Goal: Task Accomplishment & Management: Complete application form

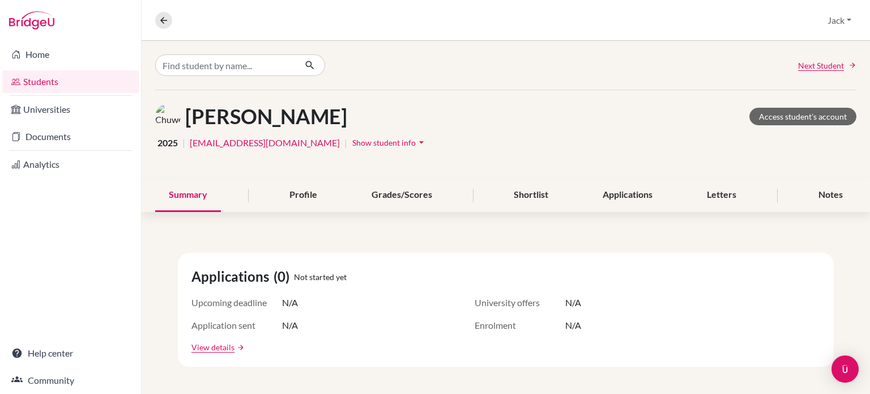
click at [47, 52] on link "Home" at bounding box center [70, 54] width 137 height 23
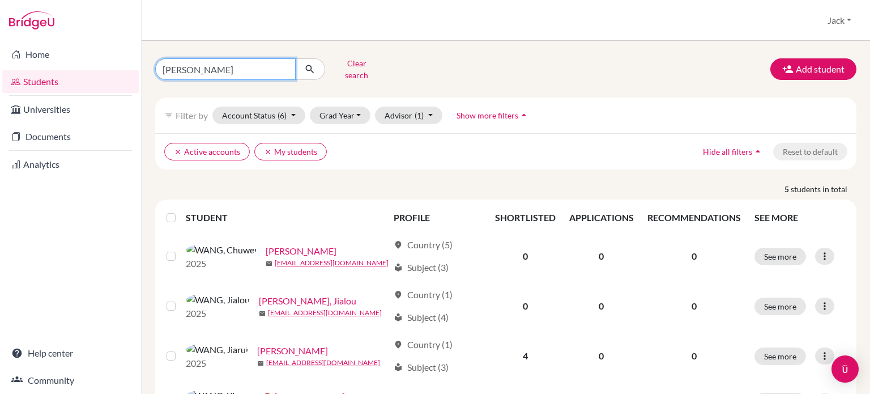
drag, startPoint x: 269, startPoint y: 59, endPoint x: 233, endPoint y: 81, distance: 42.2
click at [269, 60] on input "[PERSON_NAME]" at bounding box center [225, 69] width 140 height 22
drag, startPoint x: 203, startPoint y: 66, endPoint x: 139, endPoint y: 63, distance: 64.1
click at [139, 63] on div "Home Students Universities Documents Analytics Help center Community Students o…" at bounding box center [435, 197] width 870 height 394
type input "sheu"
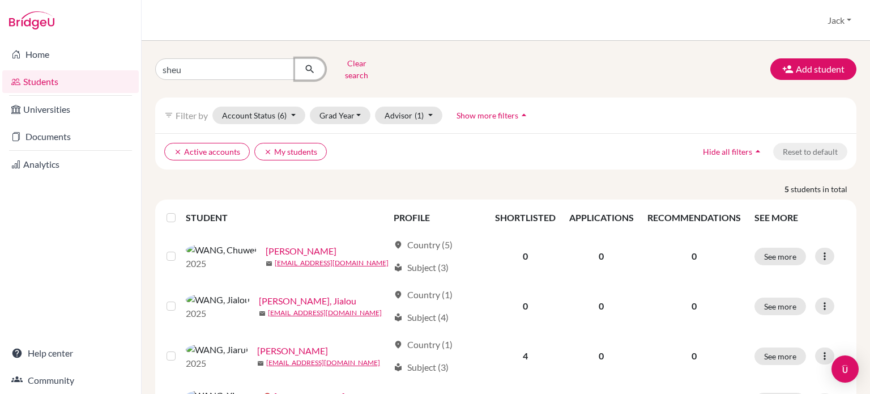
click at [314, 62] on button "submit" at bounding box center [310, 69] width 30 height 22
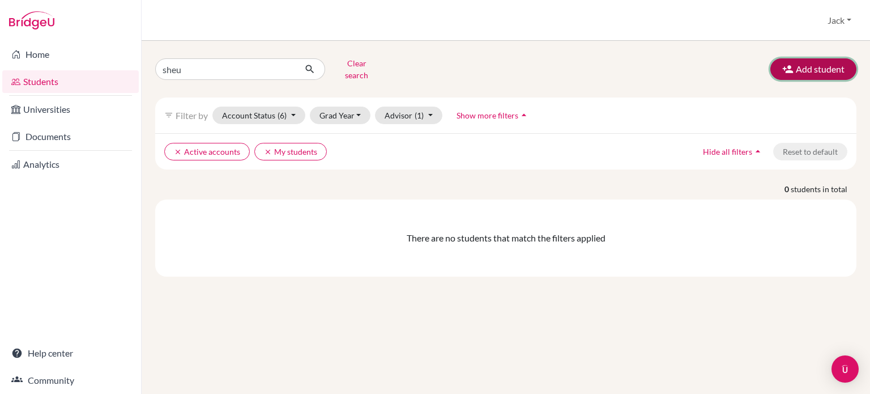
click at [818, 70] on button "Add student" at bounding box center [813, 69] width 86 height 22
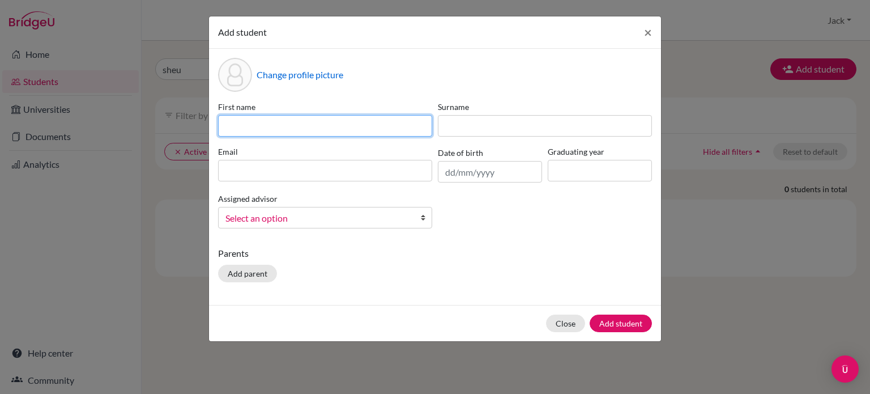
click at [287, 120] on input at bounding box center [325, 126] width 214 height 22
type input "[PERSON_NAME]"
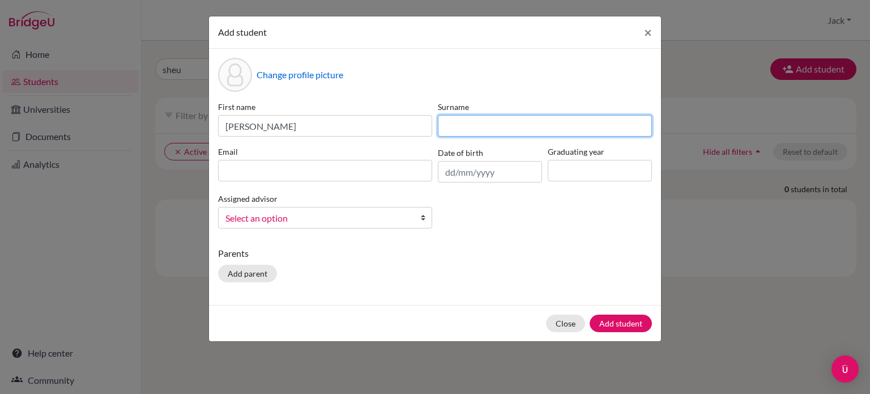
click at [491, 122] on input at bounding box center [545, 126] width 214 height 22
click at [459, 123] on input "Shgeu" at bounding box center [545, 126] width 214 height 22
type input "Sheu"
click at [420, 220] on b at bounding box center [425, 217] width 11 height 20
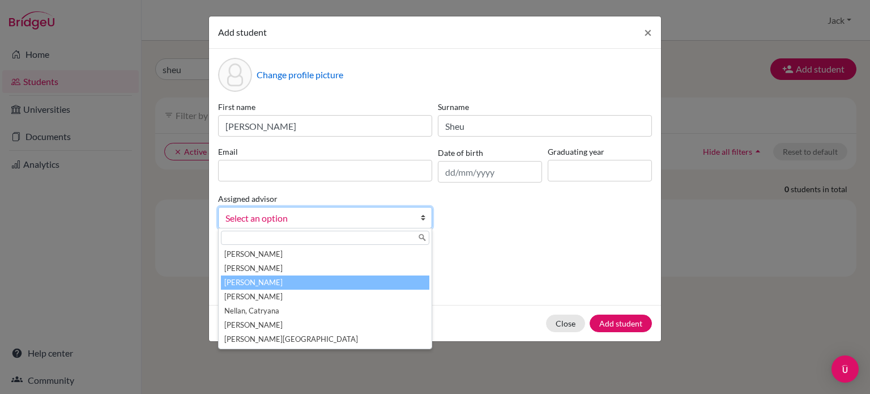
click at [257, 281] on li "[PERSON_NAME]" at bounding box center [325, 282] width 208 height 14
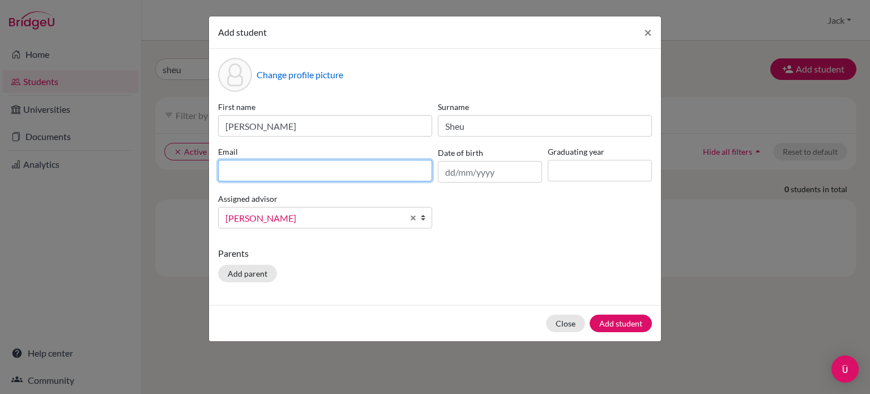
click at [257, 173] on input at bounding box center [325, 171] width 214 height 22
paste input "https://www.polidesign.net/en/formazione/fashion-design/master--fashion-tech/"
type input "https://www.polidesign.net/en/formazione/fashion-design/master--fashion-tech/"
drag, startPoint x: 409, startPoint y: 168, endPoint x: 145, endPoint y: 167, distance: 264.0
click at [145, 167] on div "Add student × Change profile picture First name Ji Ming Surname Sheu Email http…" at bounding box center [435, 197] width 870 height 394
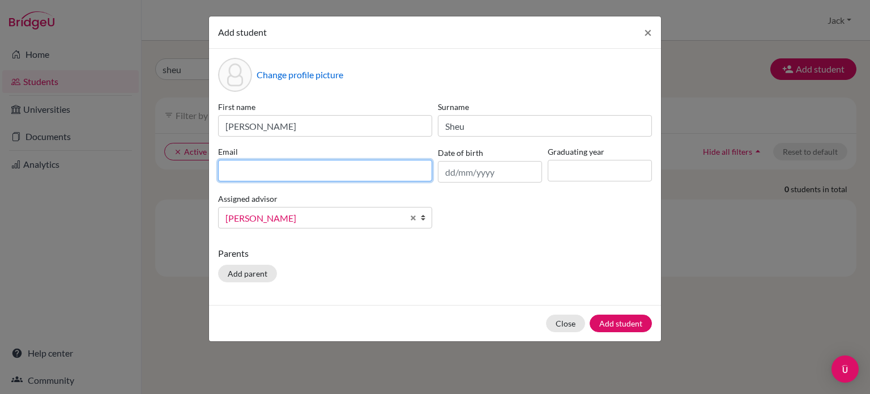
paste input "u02709@uplands.org"
type input "u02709@uplands.org"
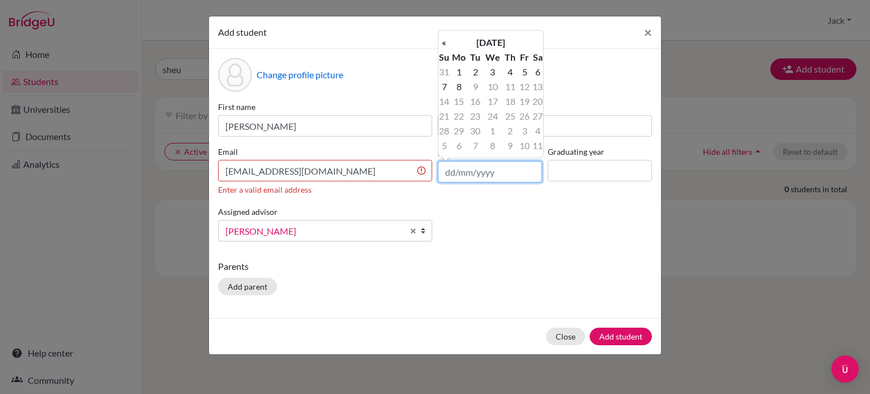
click at [496, 176] on input "text" at bounding box center [490, 172] width 104 height 22
click at [444, 38] on th "«" at bounding box center [443, 42] width 11 height 15
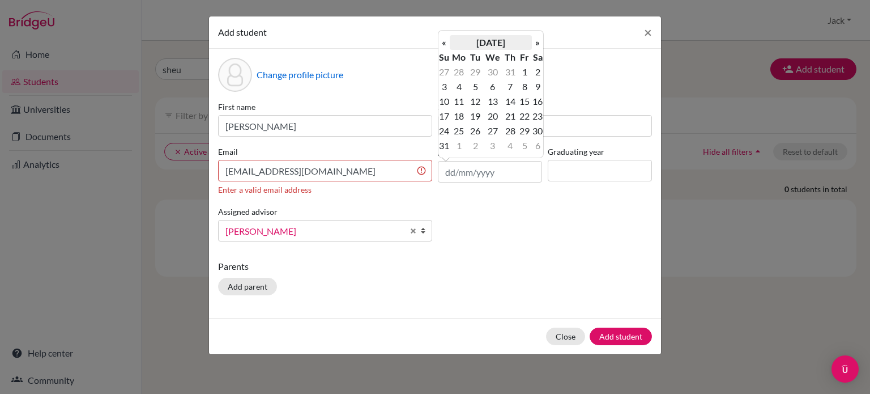
click at [471, 45] on th "August 2025" at bounding box center [491, 42] width 82 height 15
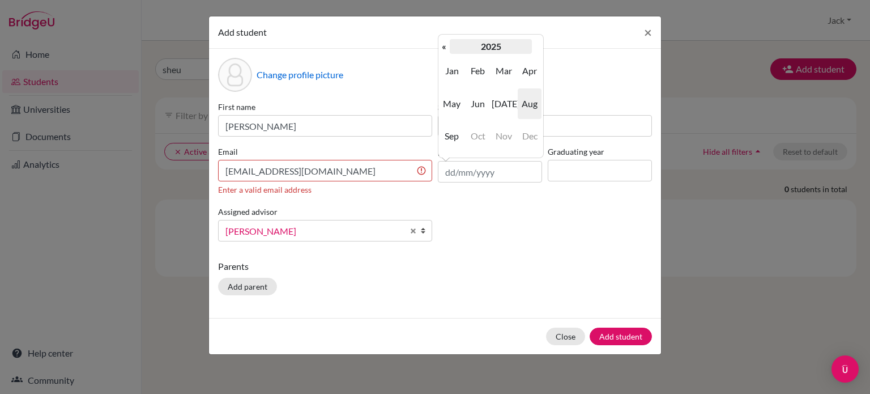
click at [485, 41] on th "2025" at bounding box center [491, 46] width 82 height 15
click at [444, 49] on th "«" at bounding box center [443, 46] width 11 height 15
click at [479, 133] on span "2008" at bounding box center [478, 136] width 24 height 31
click at [450, 69] on span "Jan" at bounding box center [452, 71] width 24 height 31
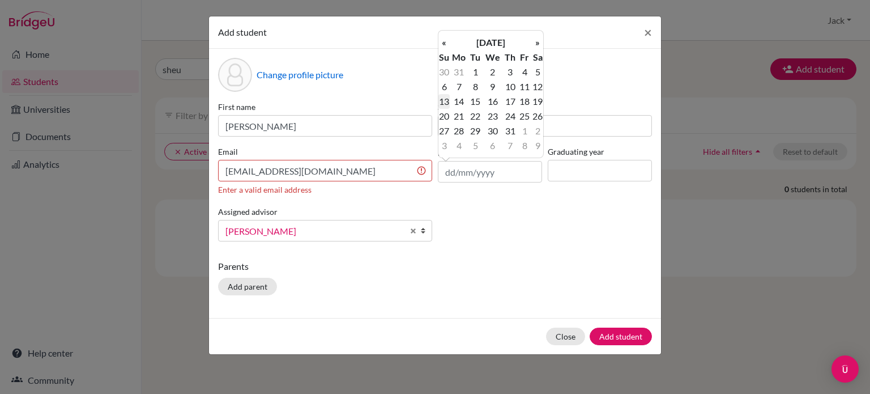
click at [444, 97] on td "13" at bounding box center [443, 101] width 11 height 15
type input "13/01/2008"
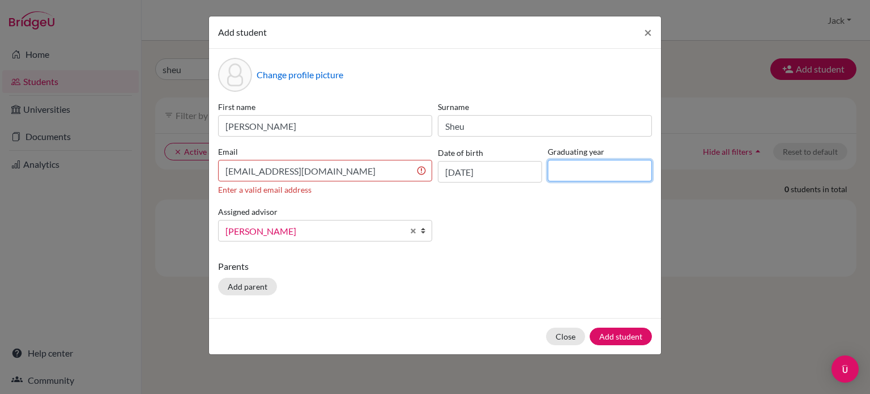
click at [576, 170] on input at bounding box center [600, 171] width 104 height 22
type input "2026"
click at [632, 336] on button "Add student" at bounding box center [621, 336] width 62 height 18
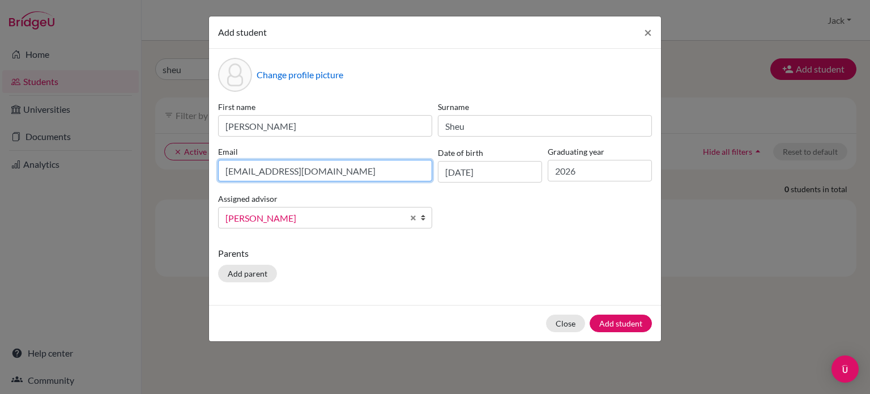
click at [319, 169] on input "u02709@uplands.org" at bounding box center [325, 171] width 214 height 22
click at [227, 171] on input "u02709@uplands.org" at bounding box center [325, 171] width 214 height 22
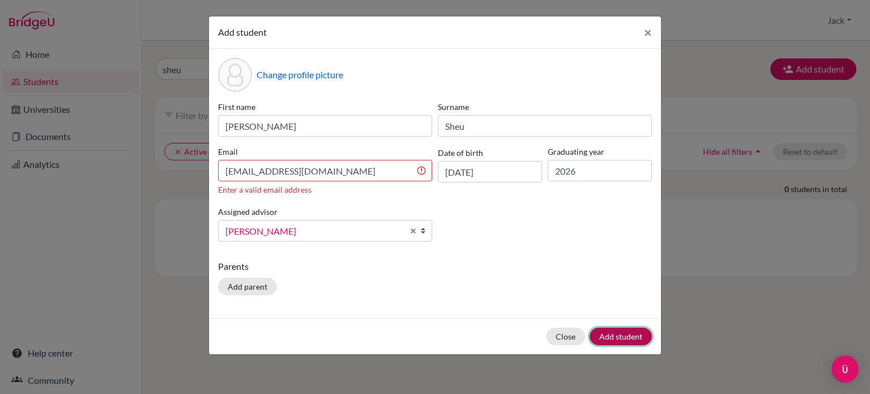
click at [621, 322] on div "Close Add student" at bounding box center [435, 336] width 452 height 36
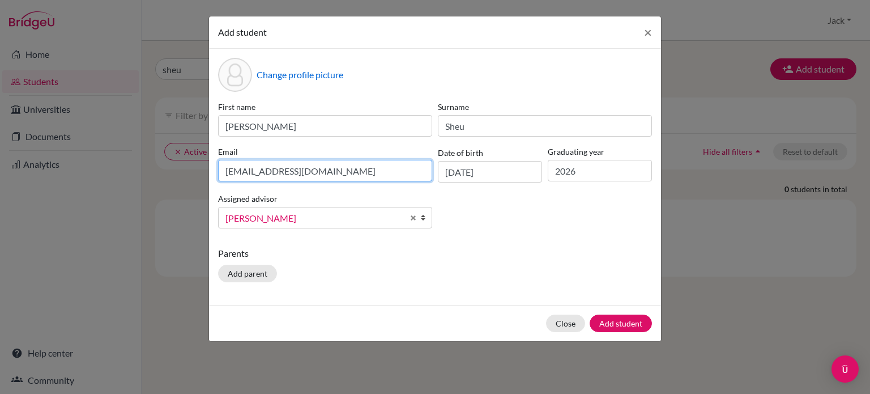
click at [327, 169] on input "u02709@uplands.org" at bounding box center [325, 171] width 214 height 22
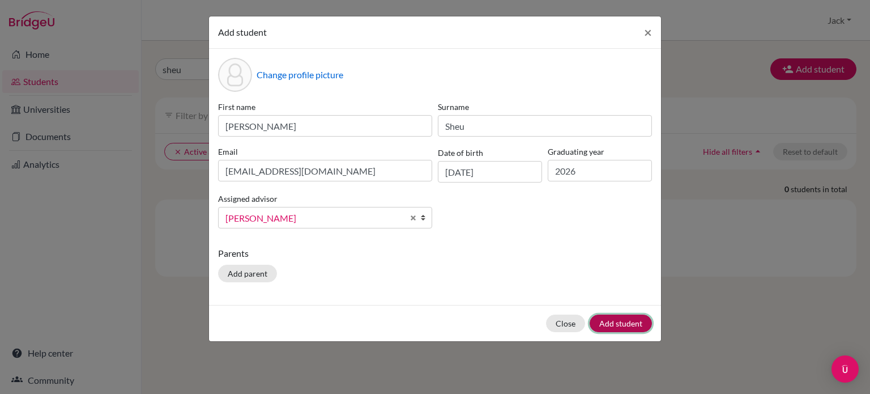
click at [617, 321] on div "Close Add student" at bounding box center [435, 323] width 452 height 36
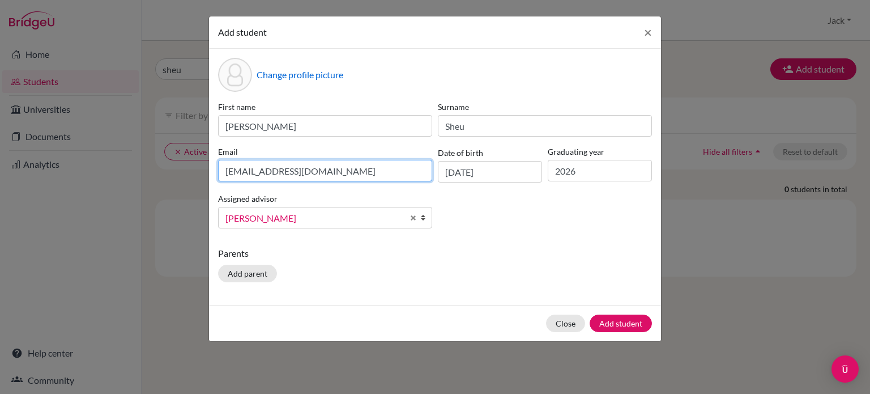
click at [317, 169] on input "u02709@uplands.org" at bounding box center [325, 171] width 214 height 22
click at [231, 172] on input "u02709@uplands.org" at bounding box center [325, 171] width 214 height 22
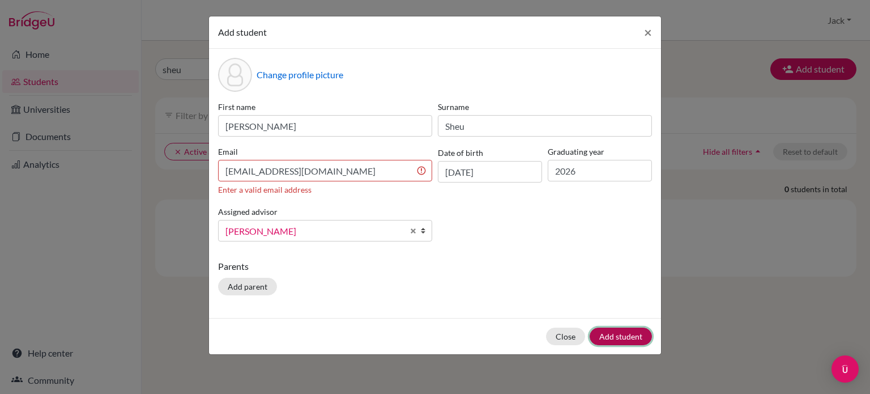
click at [626, 321] on div "Close Add student" at bounding box center [435, 336] width 452 height 36
click at [348, 185] on div "Enter a valid email address" at bounding box center [325, 190] width 214 height 12
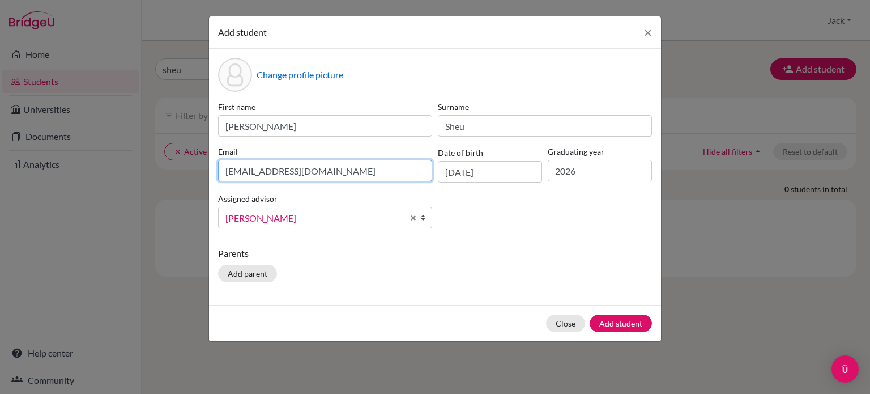
click at [338, 163] on input "U02709@uplands.org" at bounding box center [325, 171] width 214 height 22
type input "U02709@uplands.org"
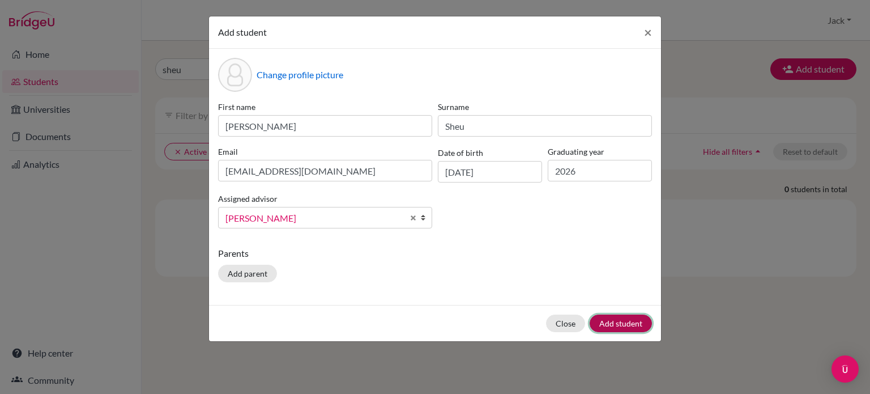
click at [612, 319] on button "Add student" at bounding box center [621, 323] width 62 height 18
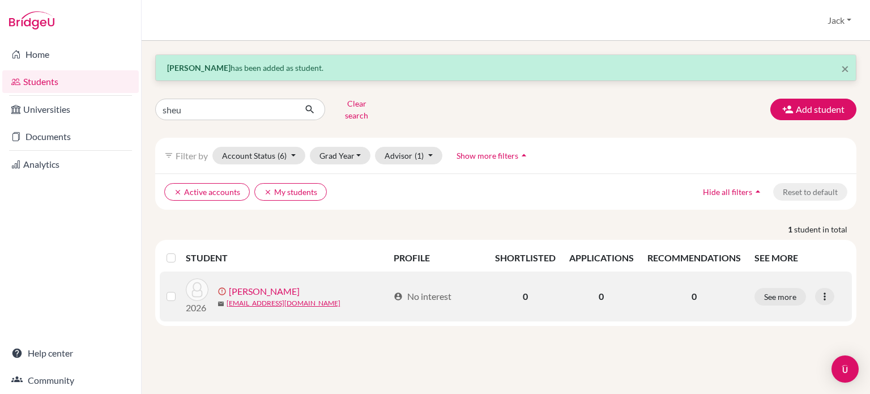
click at [264, 284] on link "Sheu, Ji Ming" at bounding box center [264, 291] width 71 height 14
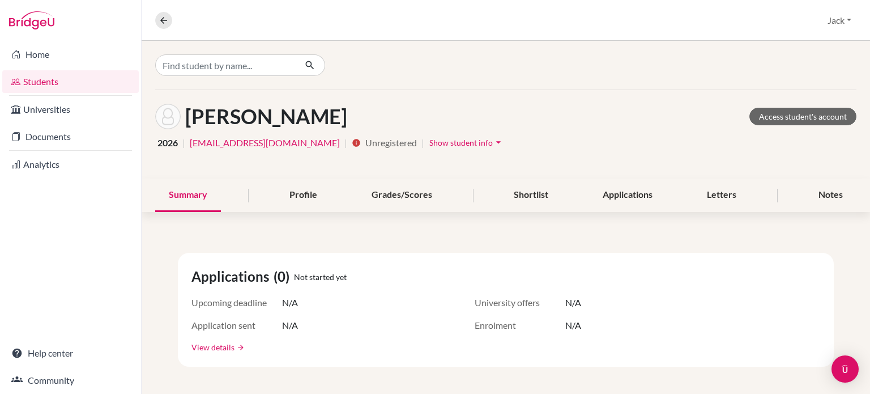
click at [220, 344] on link "View details" at bounding box center [212, 347] width 43 height 12
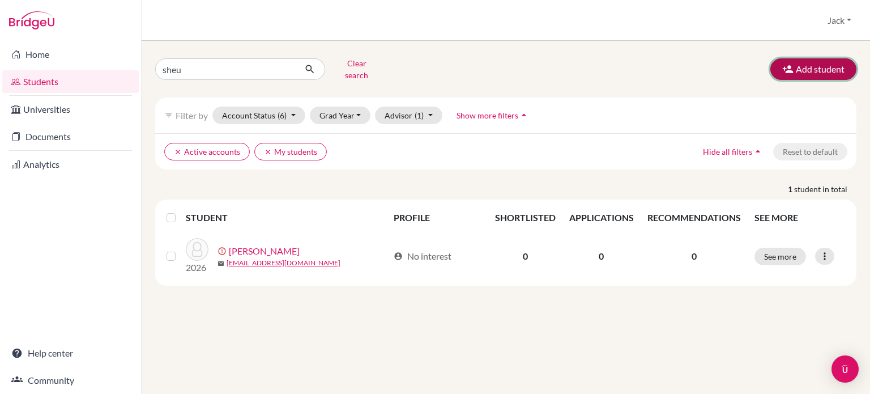
click at [820, 67] on button "Add student" at bounding box center [813, 69] width 86 height 22
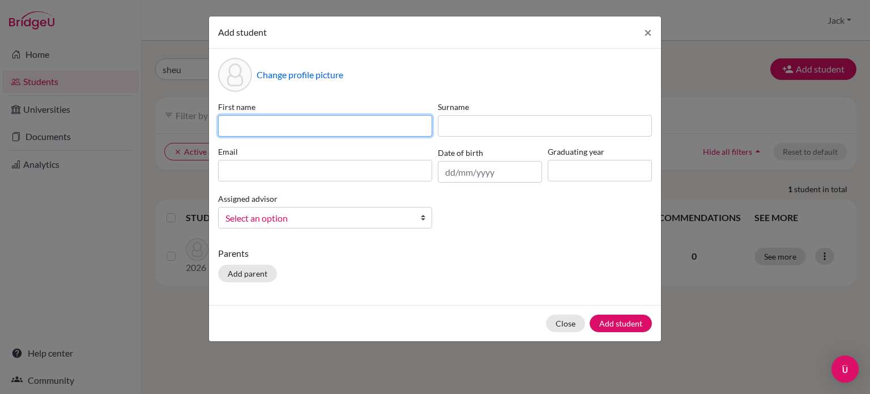
click at [314, 125] on input at bounding box center [325, 126] width 214 height 22
type input "Dave"
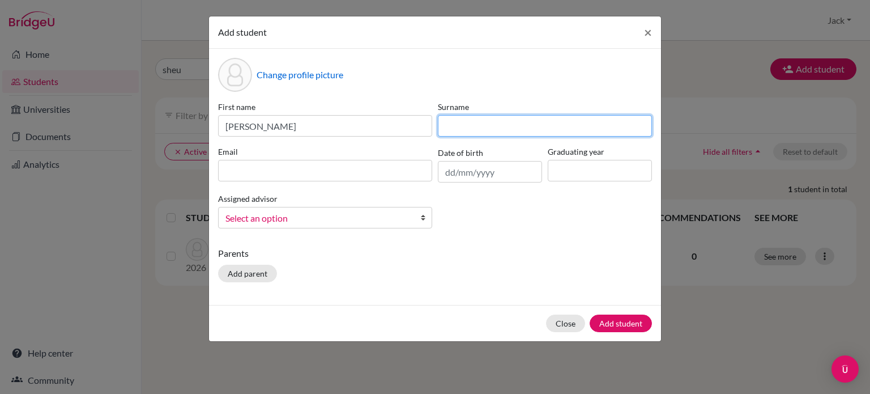
click at [463, 126] on input at bounding box center [545, 126] width 214 height 22
type input "Lee"
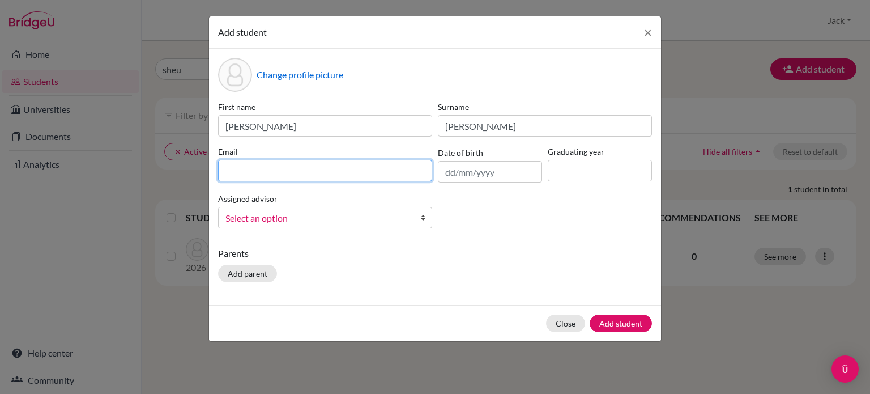
drag, startPoint x: 265, startPoint y: 166, endPoint x: 236, endPoint y: 8, distance: 160.1
click at [265, 166] on input at bounding box center [325, 171] width 214 height 22
paste input "u02701@uplands.org"
type input "u02701@uplands.org"
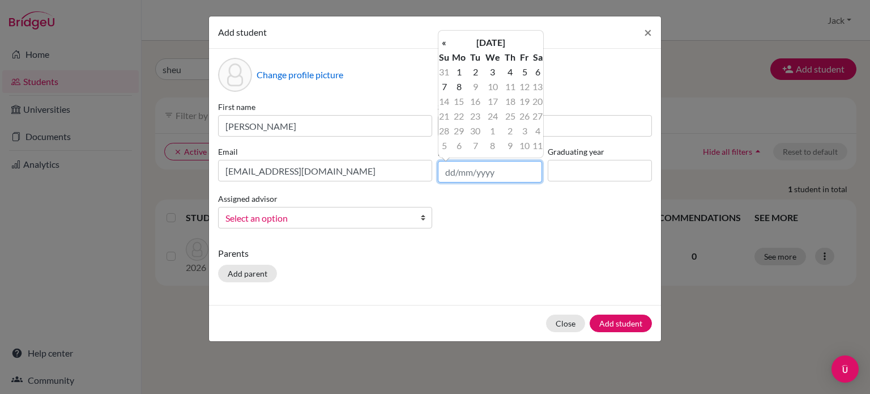
click at [458, 172] on input "text" at bounding box center [490, 172] width 104 height 22
click at [445, 42] on th "«" at bounding box center [443, 42] width 11 height 15
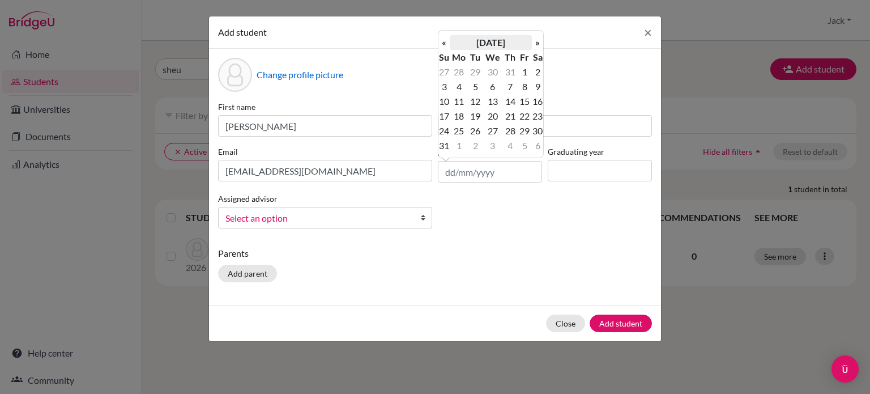
click at [465, 44] on th "August 2025" at bounding box center [491, 42] width 82 height 15
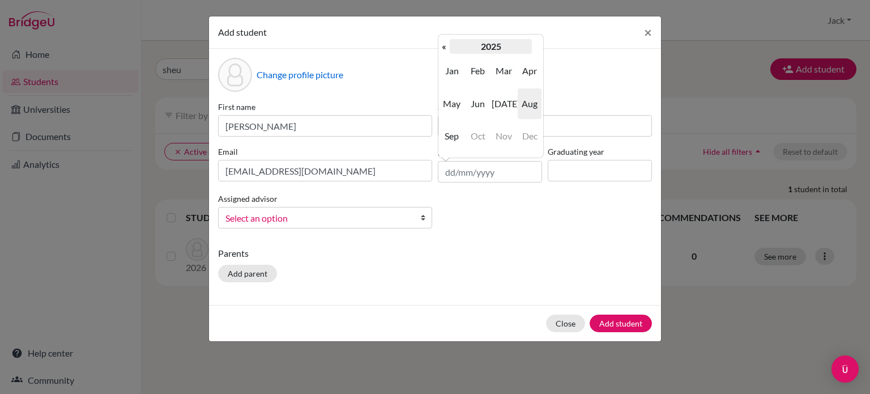
click at [473, 48] on th "2025" at bounding box center [491, 46] width 82 height 15
click at [442, 46] on th "«" at bounding box center [443, 46] width 11 height 15
click at [454, 133] on span "2007" at bounding box center [452, 136] width 24 height 31
click at [474, 133] on span "Oct" at bounding box center [478, 136] width 24 height 31
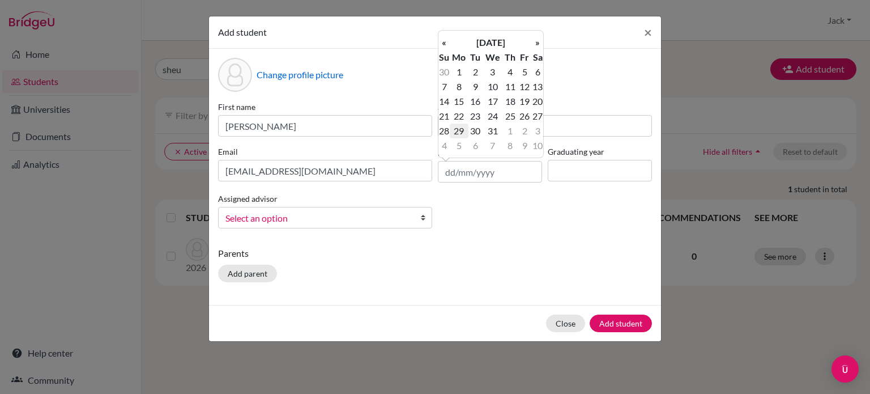
click at [461, 129] on td "29" at bounding box center [459, 130] width 19 height 15
type input "29/10/2007"
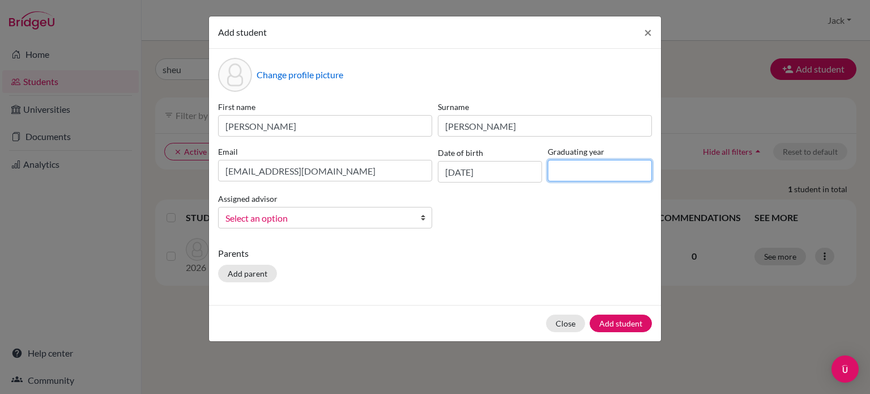
click at [568, 172] on input at bounding box center [600, 171] width 104 height 22
type input "2026"
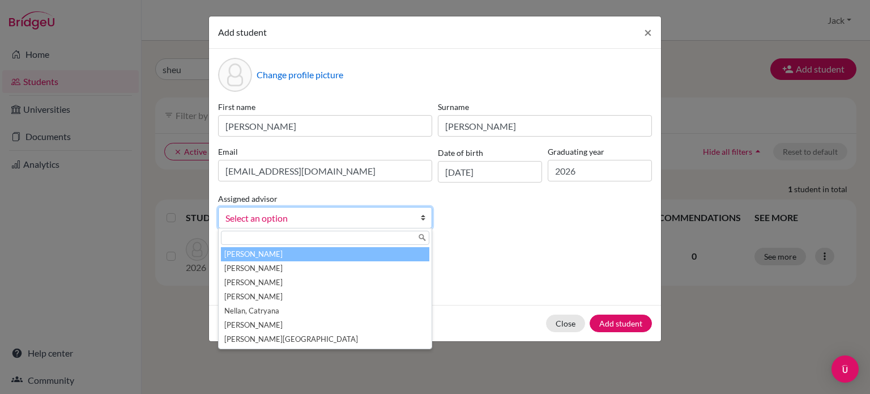
drag, startPoint x: 422, startPoint y: 221, endPoint x: 327, endPoint y: 226, distance: 94.7
click at [419, 221] on link "Select an option" at bounding box center [325, 218] width 214 height 22
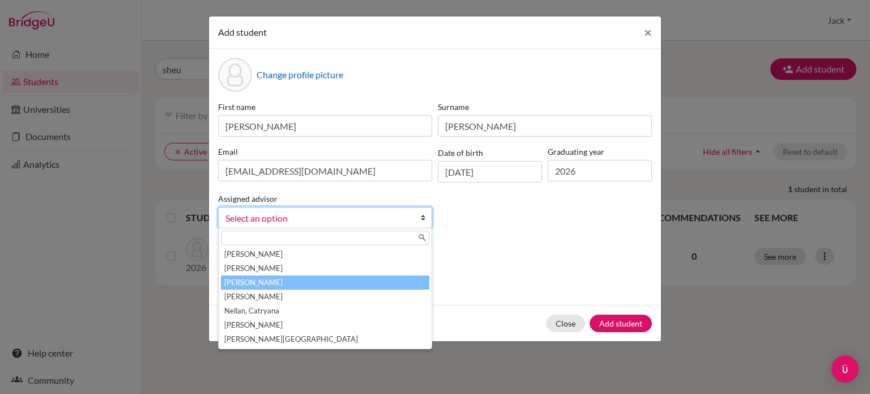
click at [247, 285] on li "Muir, Jack" at bounding box center [325, 282] width 208 height 14
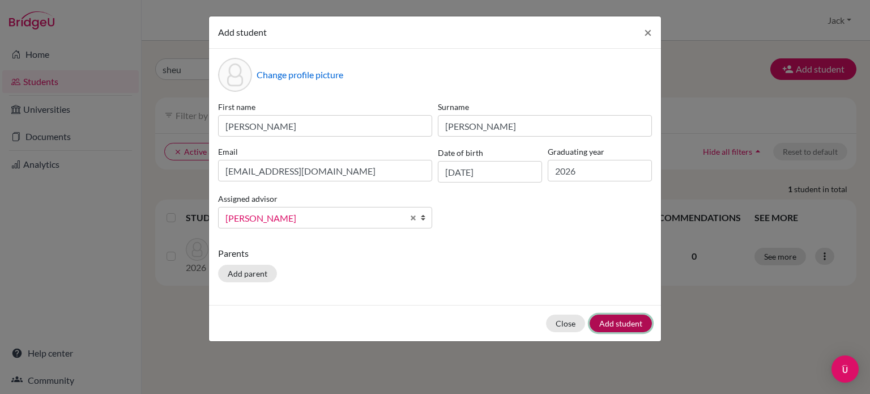
click at [625, 323] on button "Add student" at bounding box center [621, 323] width 62 height 18
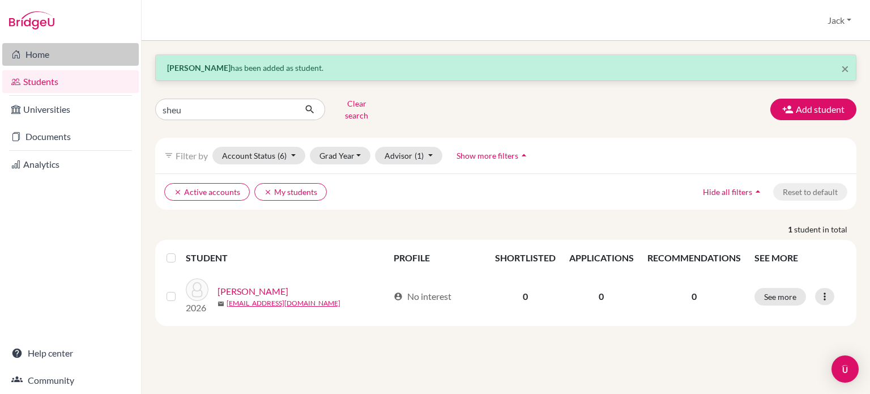
click at [43, 52] on link "Home" at bounding box center [70, 54] width 137 height 23
